Goal: Answer question/provide support: Share knowledge or assist other users

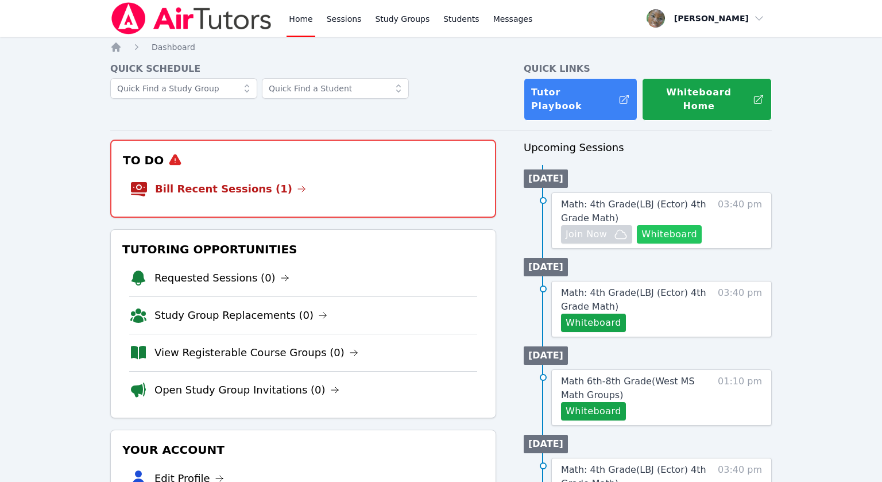
click at [682, 225] on button "Whiteboard" at bounding box center [669, 234] width 65 height 18
click at [591, 200] on link "Math: 4th Grade ( LBJ (Ector) 4th Grade Math )" at bounding box center [636, 212] width 151 height 28
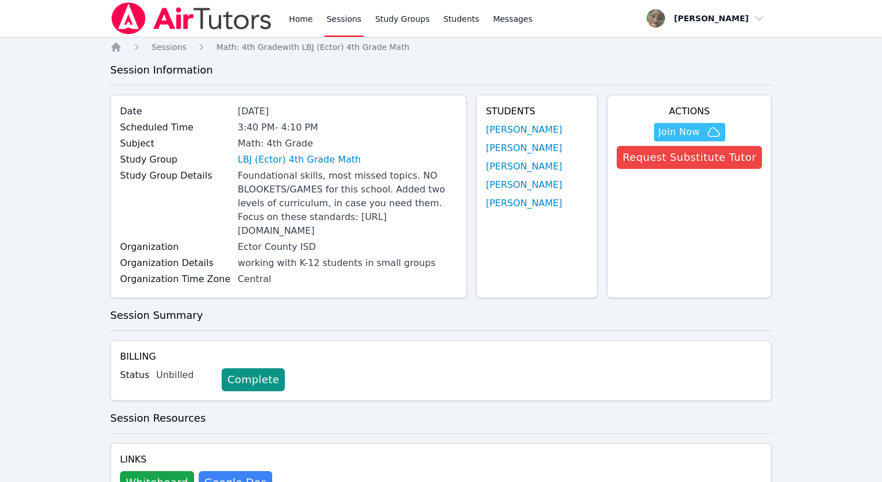
click at [286, 168] on div "Study Group LBJ (Ector) 4th Grade Math" at bounding box center [288, 161] width 337 height 16
click at [283, 161] on link "LBJ (Ector) 4th Grade Math" at bounding box center [299, 160] width 123 height 14
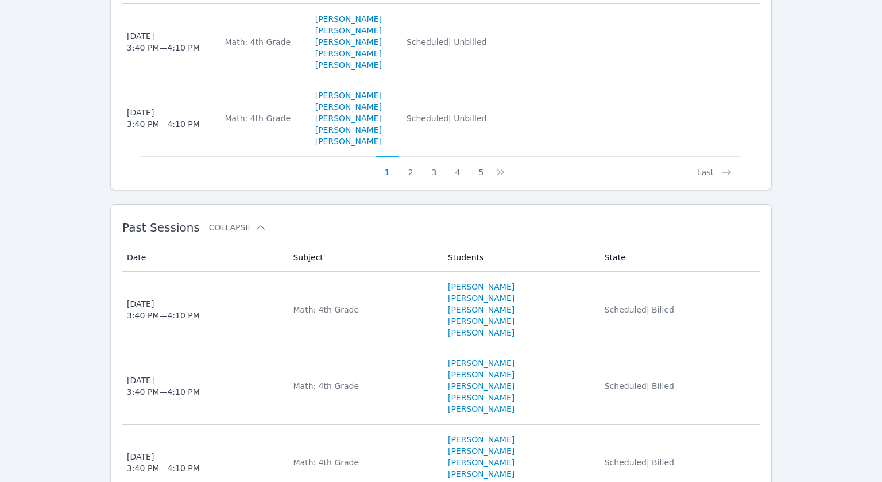
scroll to position [1100, 0]
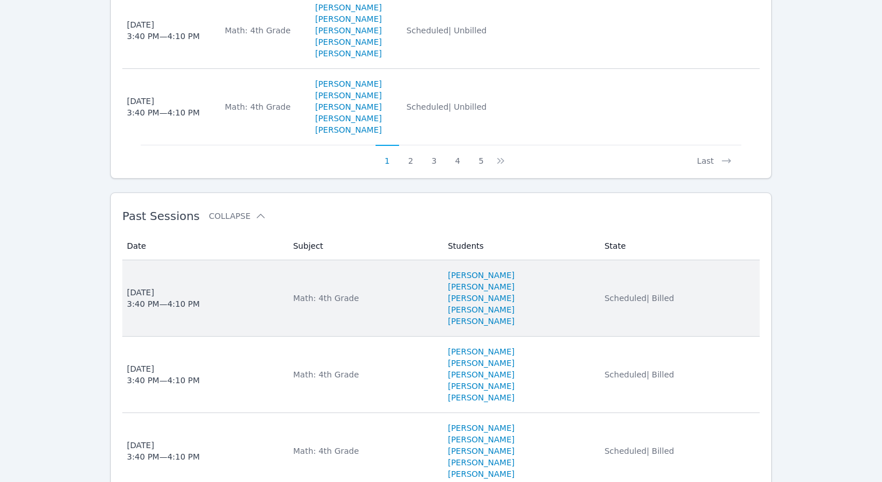
click at [327, 332] on td "Subject Math: 4th Grade" at bounding box center [363, 298] width 155 height 76
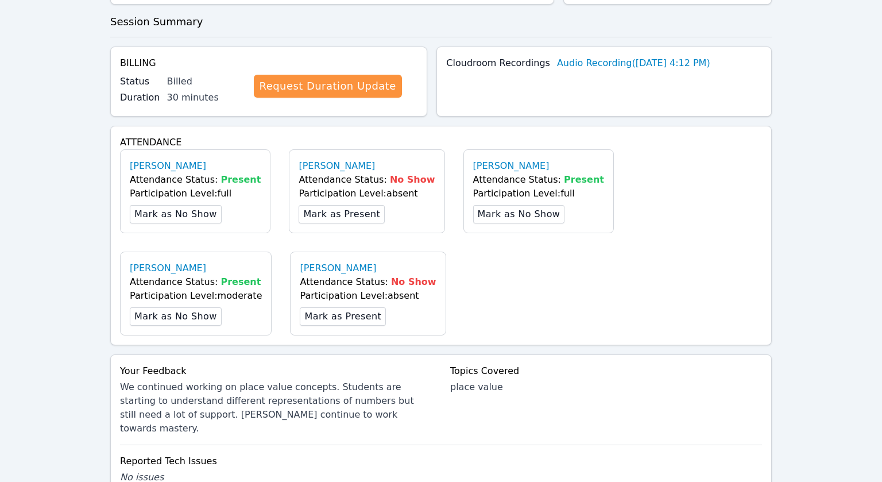
scroll to position [434, 0]
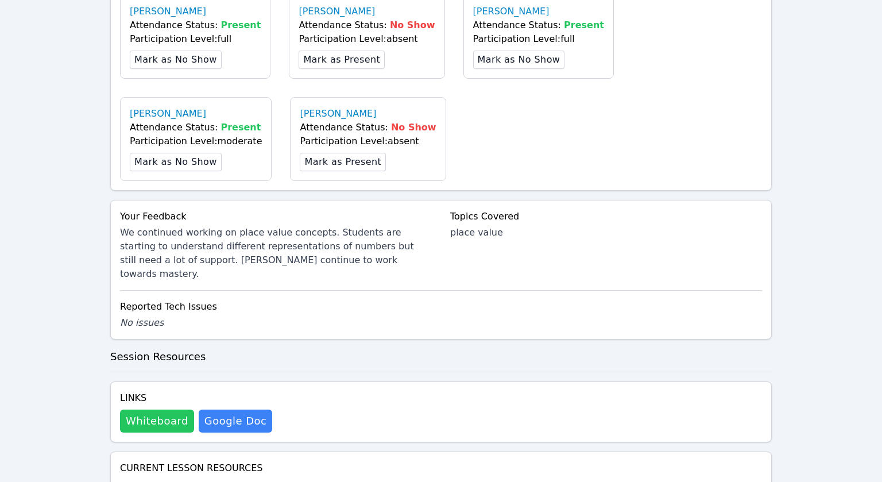
click at [159, 418] on button "Whiteboard" at bounding box center [157, 421] width 74 height 23
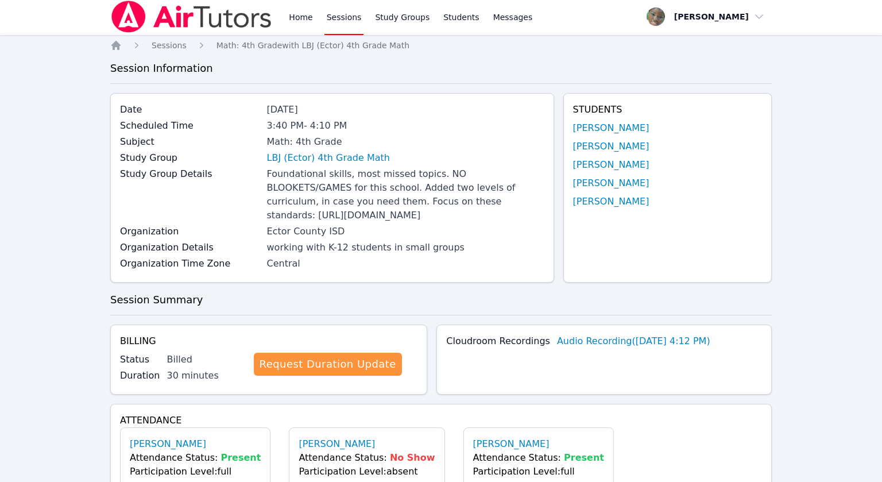
scroll to position [0, 0]
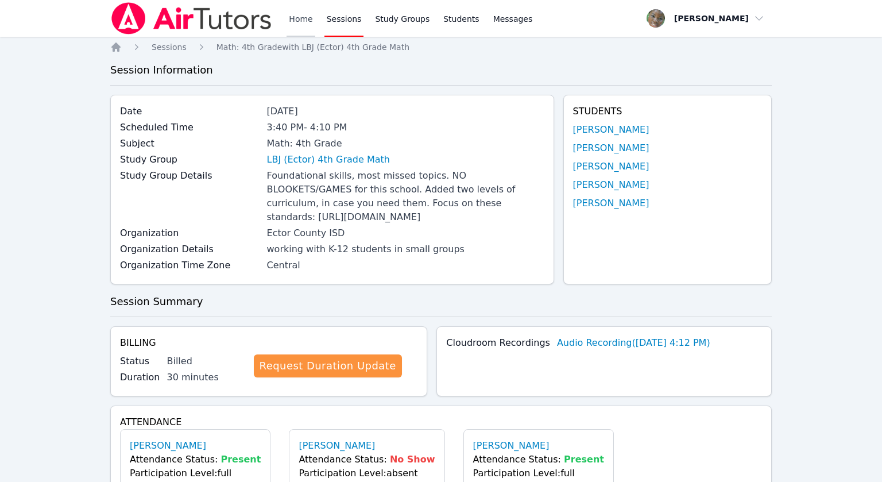
click at [299, 16] on link "Home" at bounding box center [301, 18] width 28 height 37
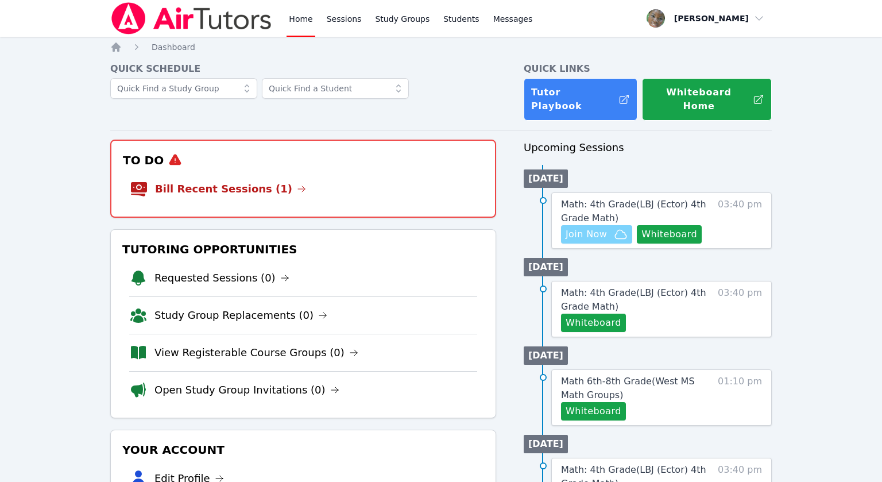
click at [585, 227] on span "Join Now" at bounding box center [586, 234] width 41 height 14
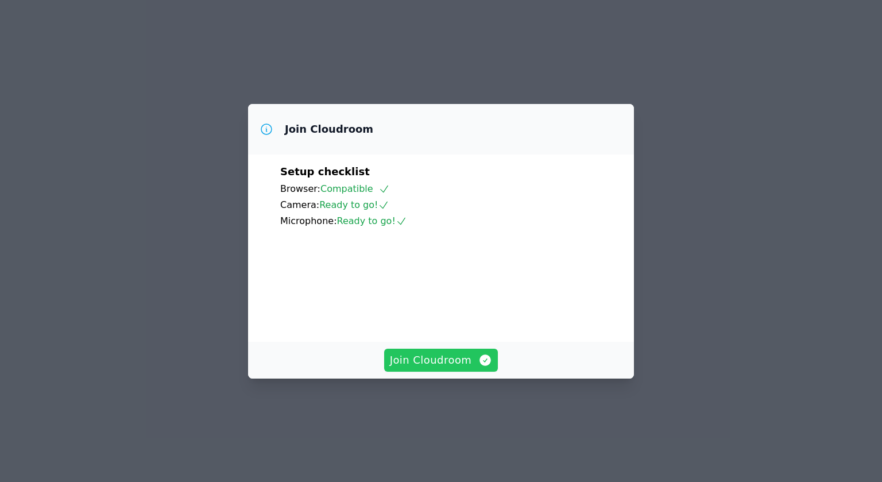
click at [427, 368] on span "Join Cloudroom" at bounding box center [441, 360] width 103 height 16
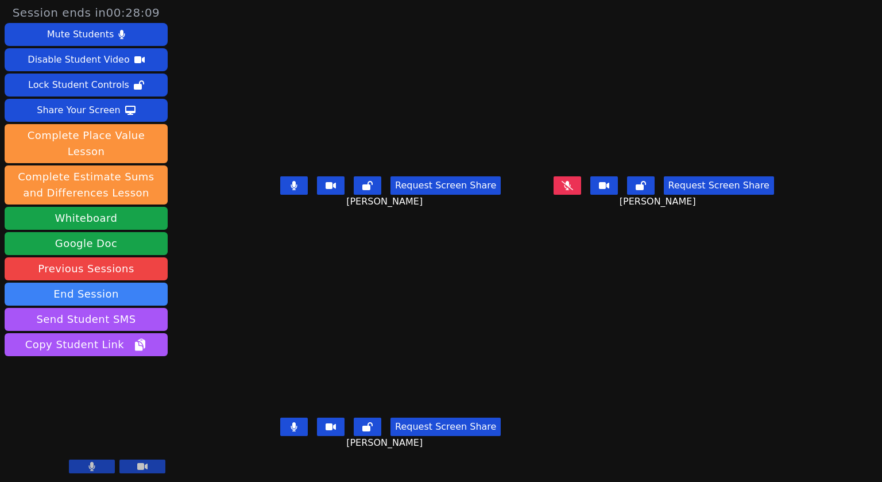
click at [280, 195] on button at bounding box center [294, 185] width 28 height 18
click at [291, 431] on icon at bounding box center [294, 426] width 7 height 9
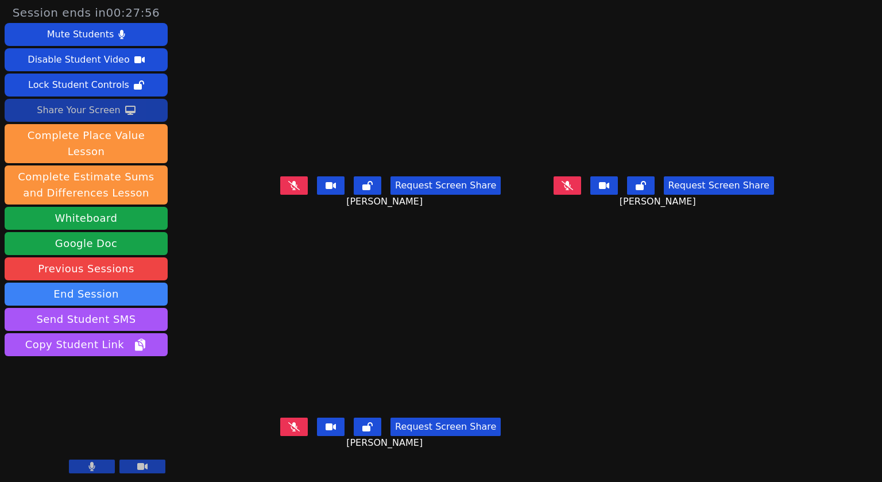
click at [74, 109] on div "Share Your Screen" at bounding box center [79, 110] width 84 height 18
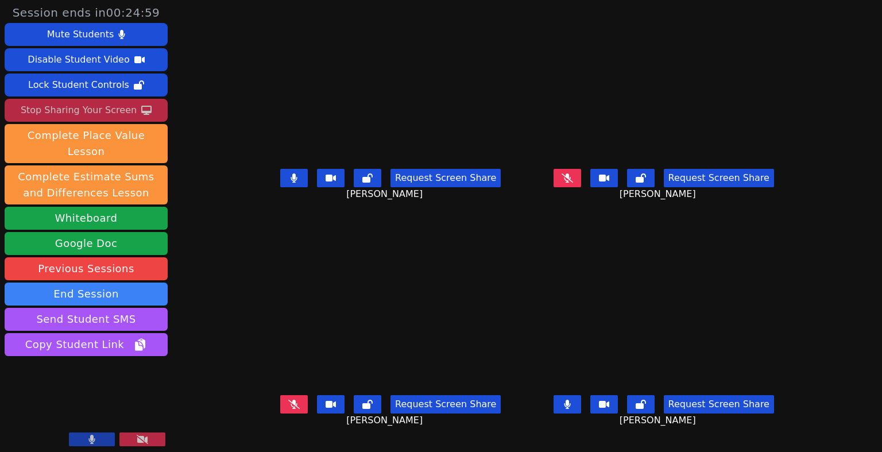
click at [291, 183] on icon at bounding box center [294, 177] width 7 height 9
click at [581, 414] on button at bounding box center [568, 404] width 28 height 18
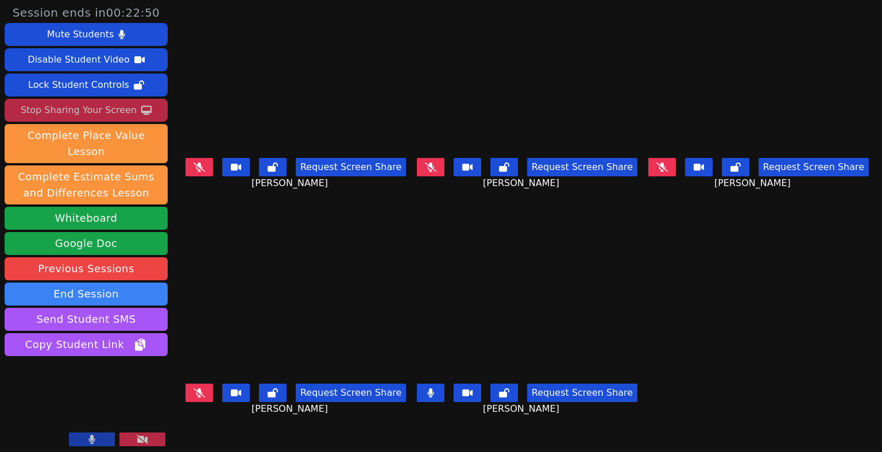
click at [434, 396] on icon at bounding box center [430, 392] width 7 height 9
click at [443, 170] on button at bounding box center [431, 167] width 28 height 18
click at [196, 169] on icon at bounding box center [199, 167] width 6 height 9
click at [196, 171] on icon at bounding box center [199, 167] width 7 height 9
click at [91, 109] on div "Stop Sharing Your Screen" at bounding box center [79, 110] width 116 height 18
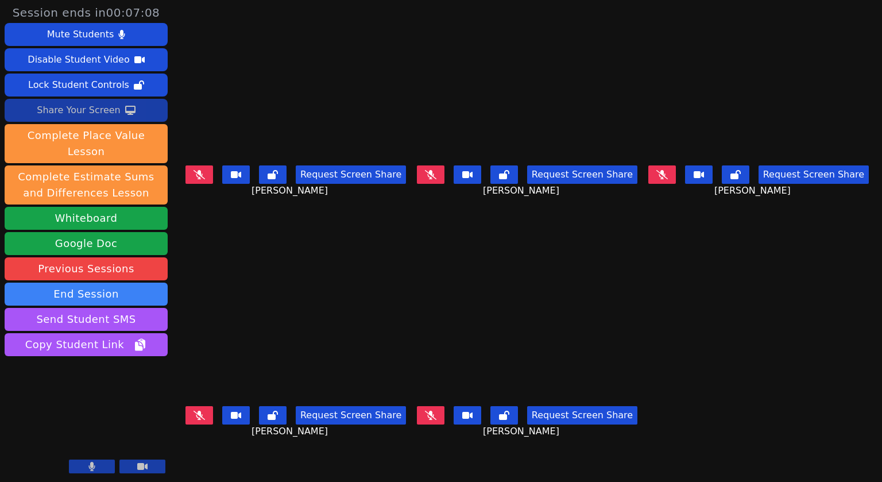
click at [78, 118] on div "Share Your Screen" at bounding box center [79, 110] width 84 height 18
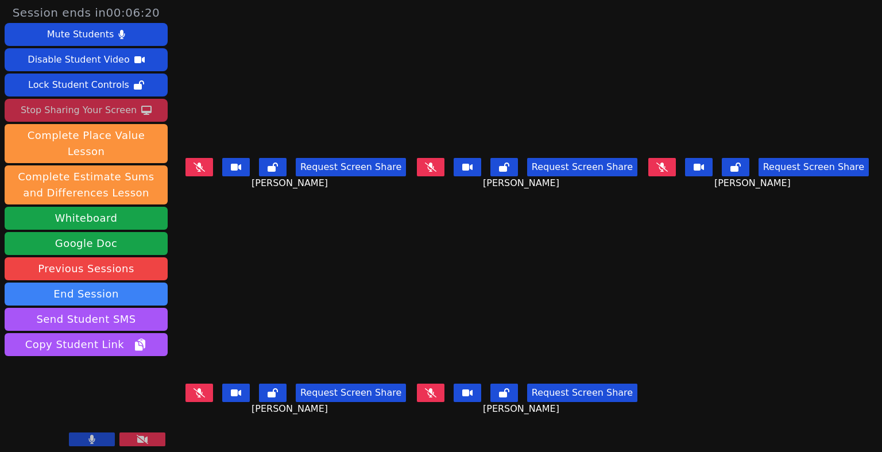
click at [70, 114] on div "Stop Sharing Your Screen" at bounding box center [79, 110] width 116 height 18
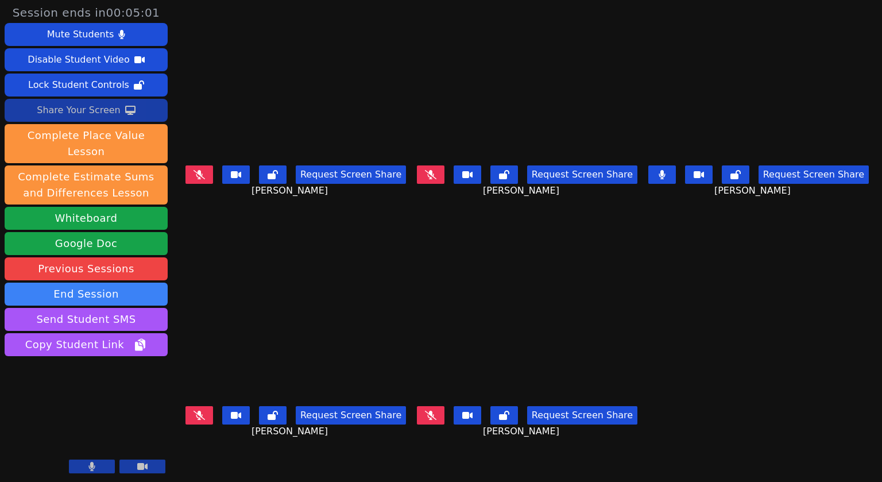
click at [69, 109] on div "Share Your Screen" at bounding box center [79, 110] width 84 height 18
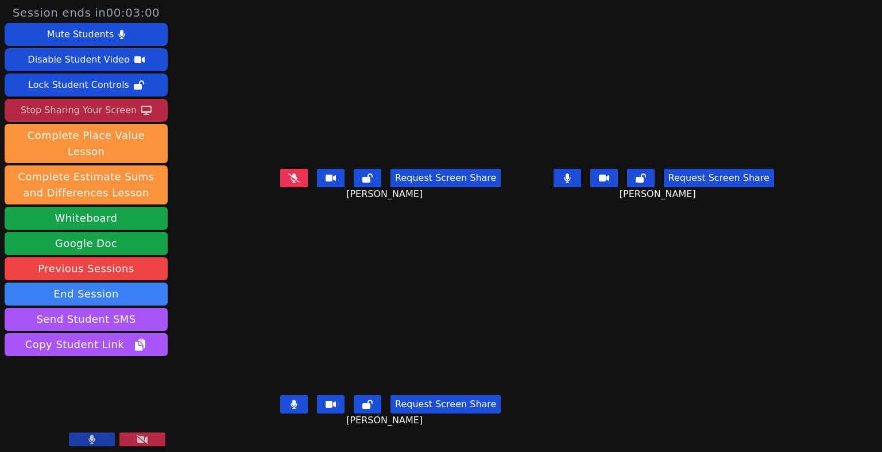
click at [581, 182] on button at bounding box center [568, 178] width 28 height 18
click at [280, 411] on button at bounding box center [294, 404] width 28 height 18
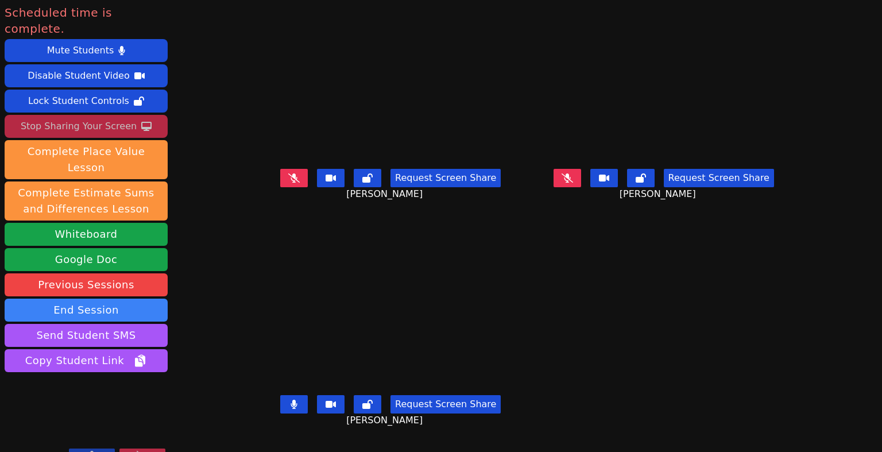
click at [93, 117] on div "Stop Sharing Your Screen" at bounding box center [79, 126] width 116 height 18
